Goal: Find specific page/section: Find specific page/section

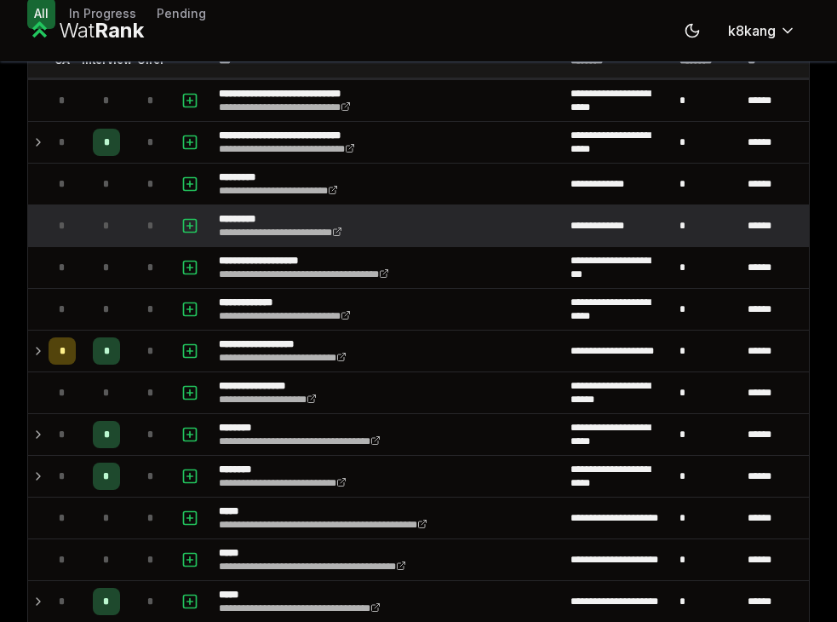
scroll to position [129, 0]
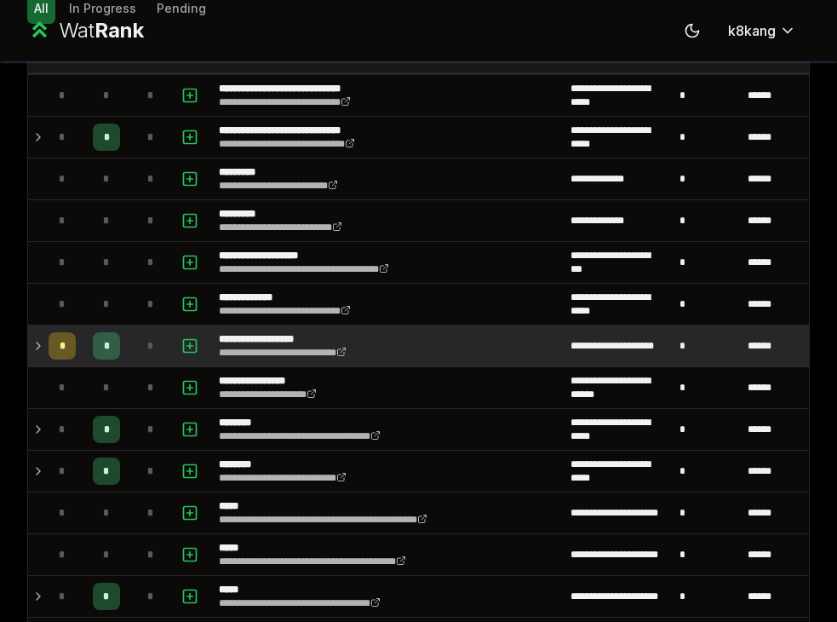
click at [42, 347] on td "*" at bounding box center [62, 345] width 41 height 41
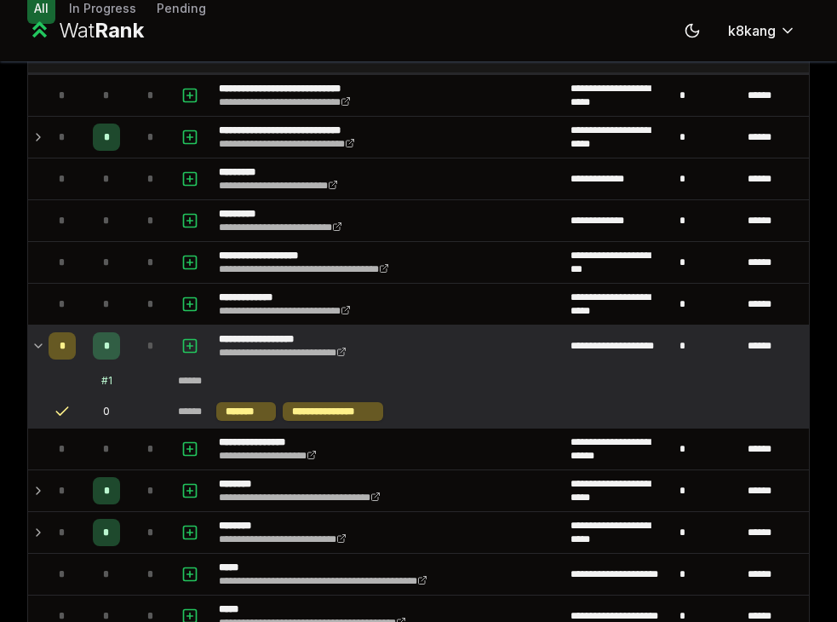
click at [42, 347] on td "*" at bounding box center [62, 345] width 41 height 41
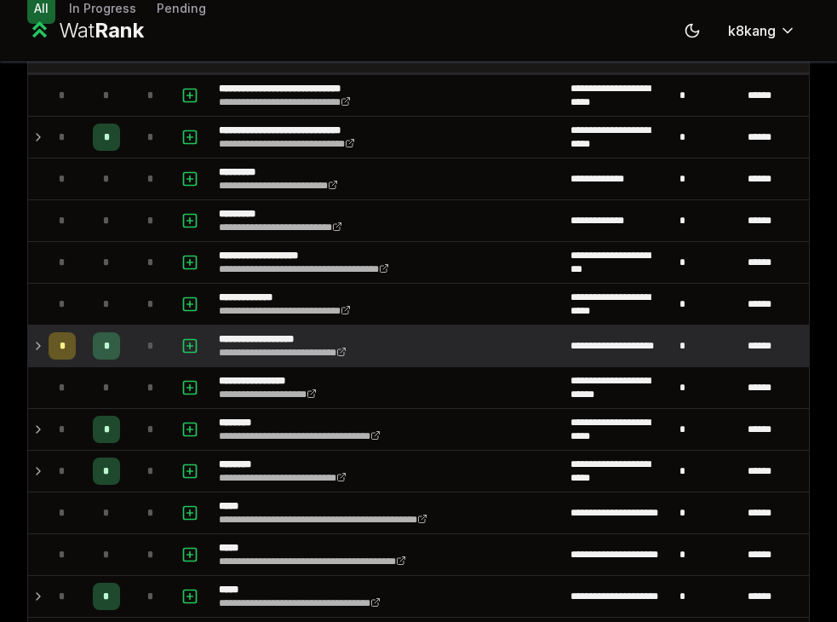
click at [43, 350] on td "*" at bounding box center [62, 345] width 41 height 41
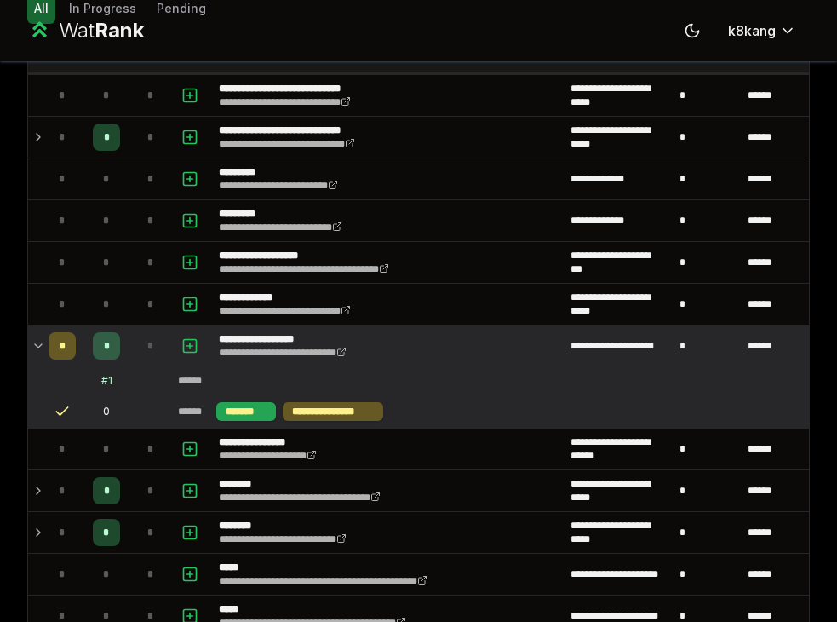
click at [238, 410] on div "*******" at bounding box center [246, 411] width 60 height 19
click at [38, 341] on icon at bounding box center [39, 346] width 14 height 20
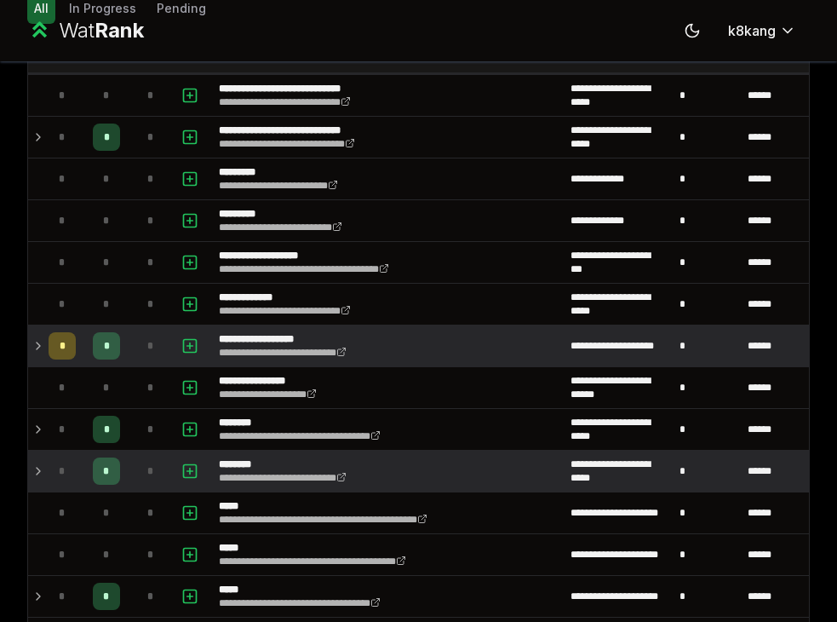
click at [43, 468] on td "*" at bounding box center [62, 470] width 41 height 41
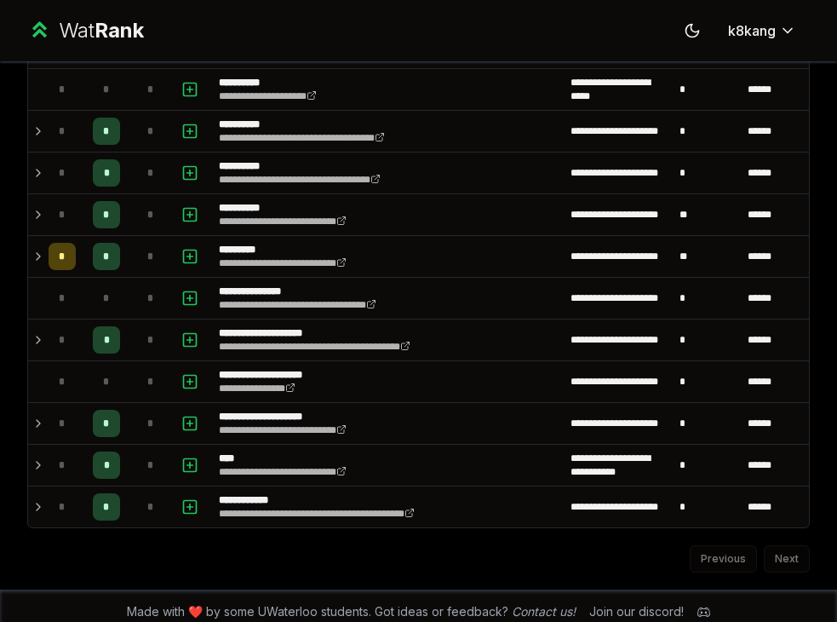
scroll to position [1859, 0]
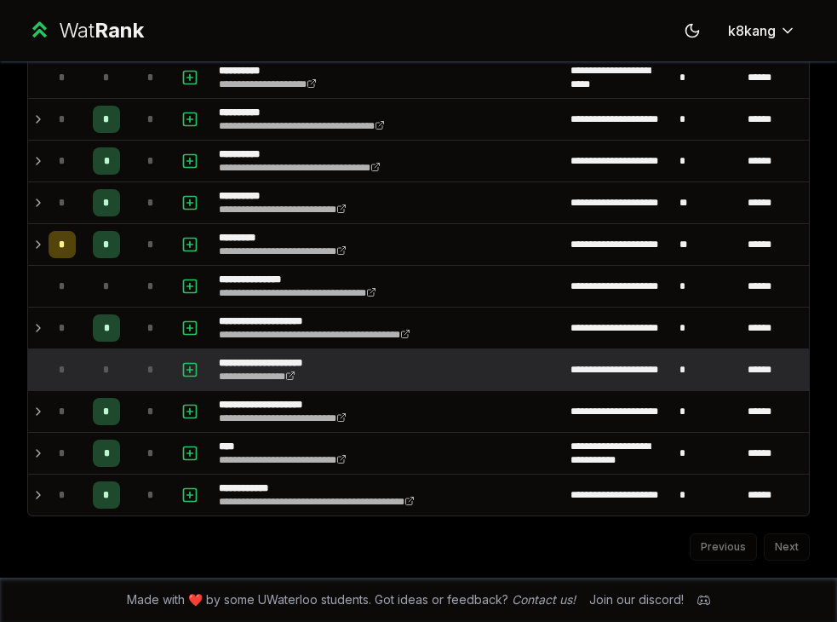
click at [76, 363] on td "*" at bounding box center [62, 369] width 41 height 41
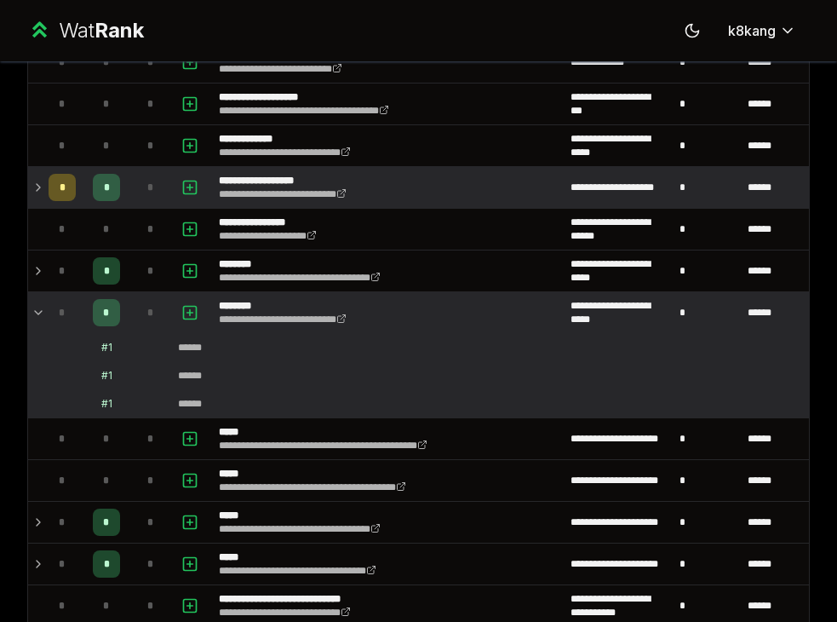
scroll to position [0, 0]
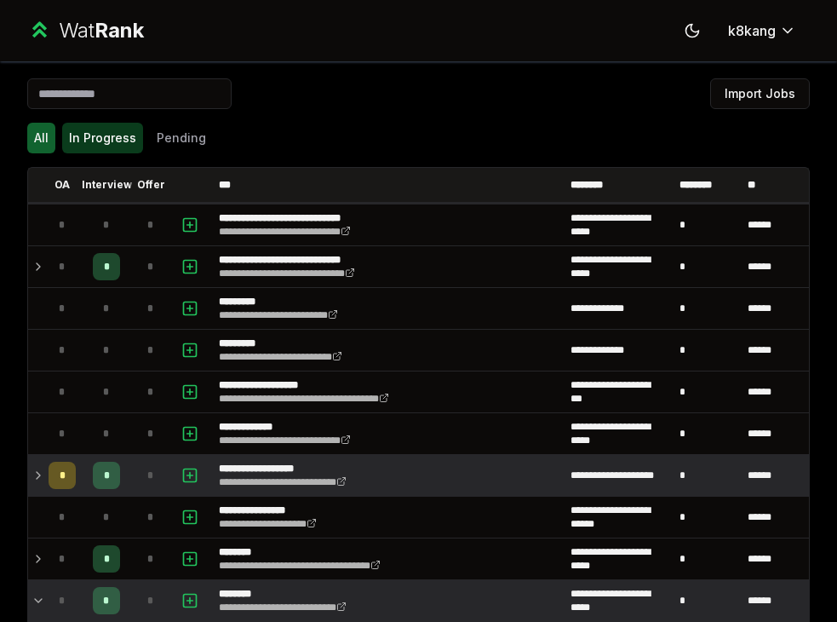
click at [118, 129] on button "In Progress" at bounding box center [102, 138] width 81 height 31
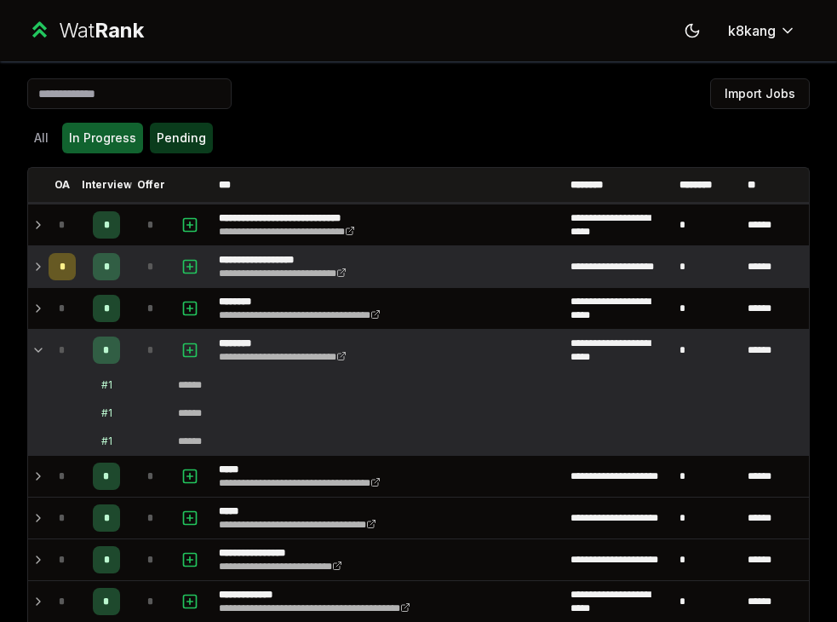
click at [191, 129] on button "Pending" at bounding box center [181, 138] width 63 height 31
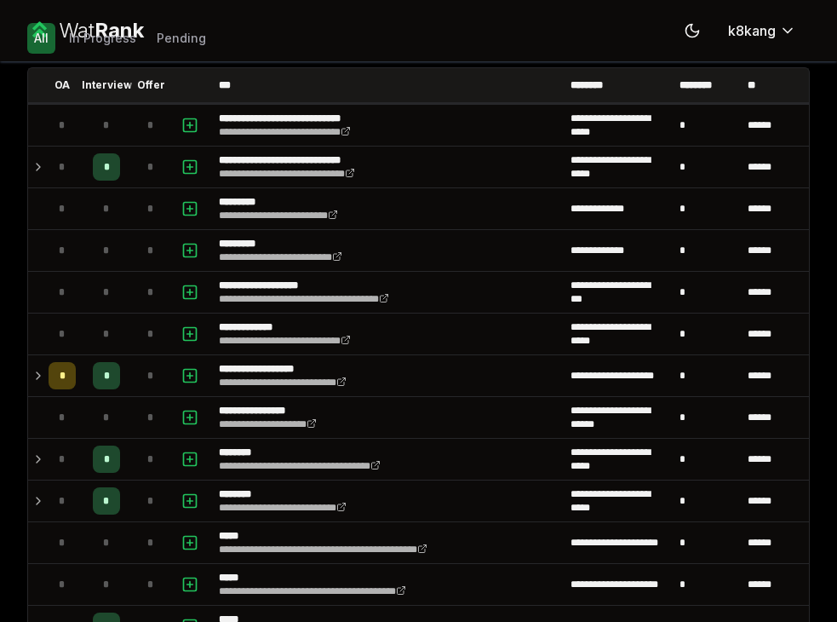
scroll to position [78, 0]
